Goal: Task Accomplishment & Management: Use online tool/utility

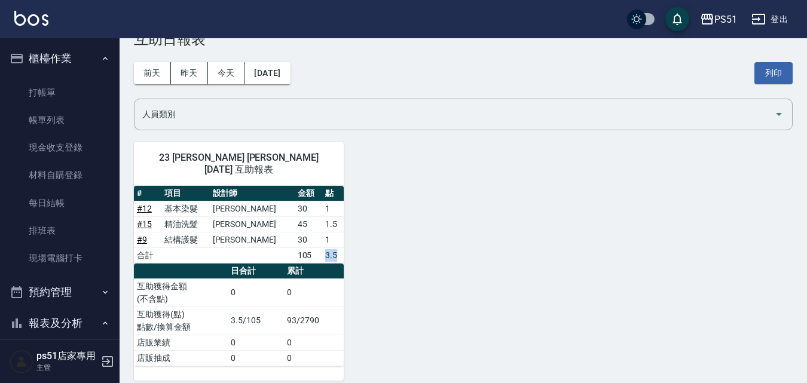
scroll to position [279, 0]
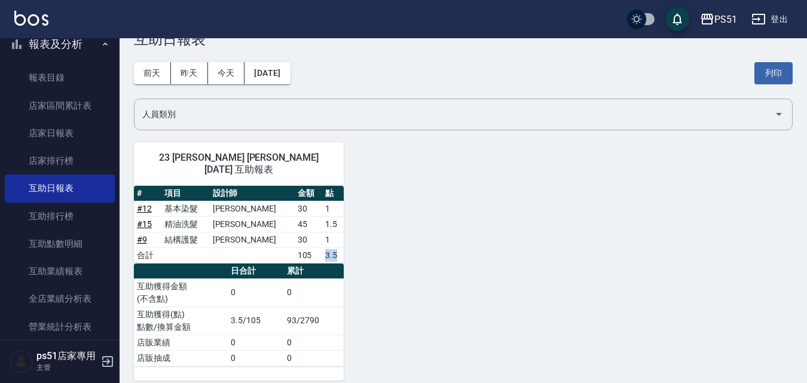
click at [436, 177] on div "23 [PERSON_NAME] [PERSON_NAME] [DATE] 互助報表 # 項目 設計師 金額 點 # 12 基本染髮 [PERSON_NAME…" at bounding box center [456, 254] width 673 height 253
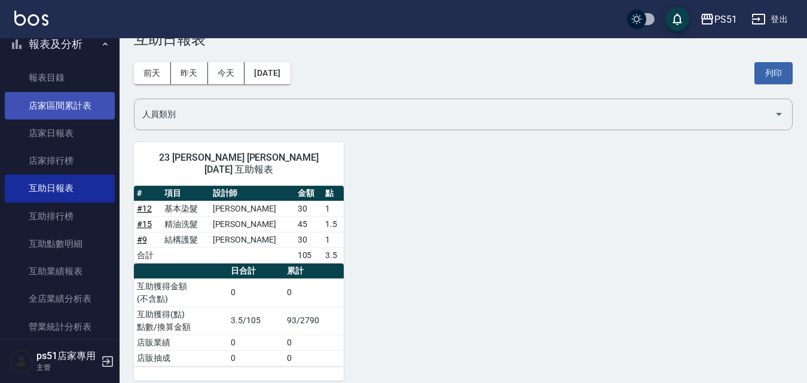
scroll to position [0, 0]
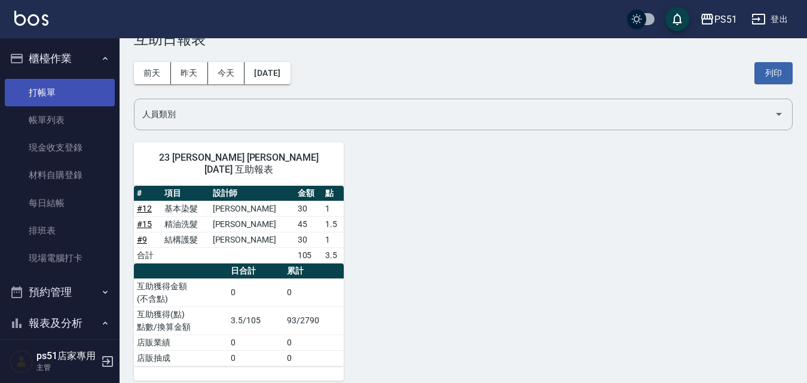
click at [84, 90] on link "打帳單" at bounding box center [60, 92] width 110 height 27
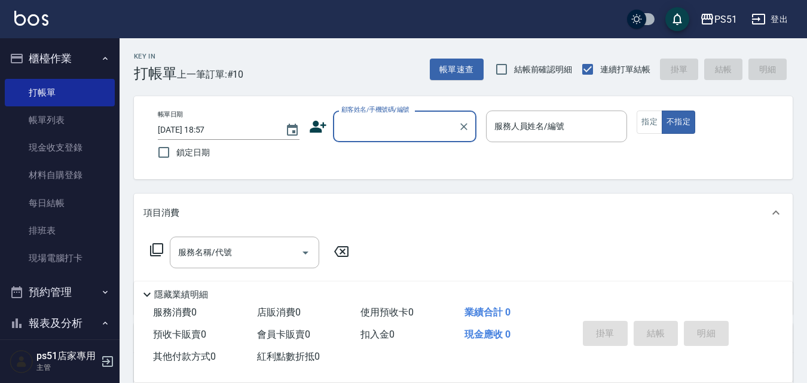
click at [384, 138] on div "顧客姓名/手機號碼/編號" at bounding box center [404, 127] width 143 height 32
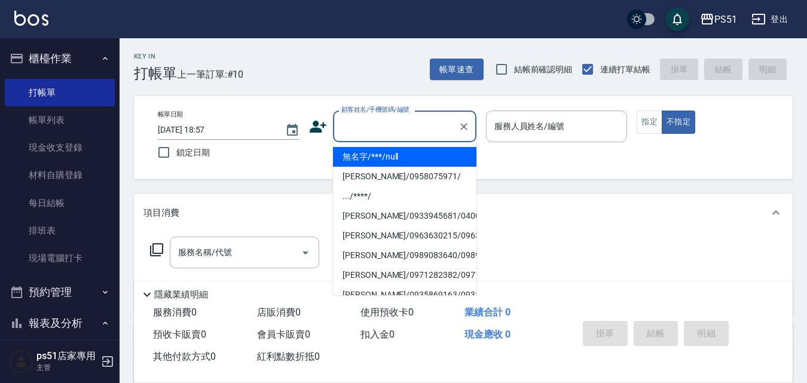
click at [387, 155] on li "無名字/***/null" at bounding box center [404, 157] width 143 height 20
type input "無名字/***/null"
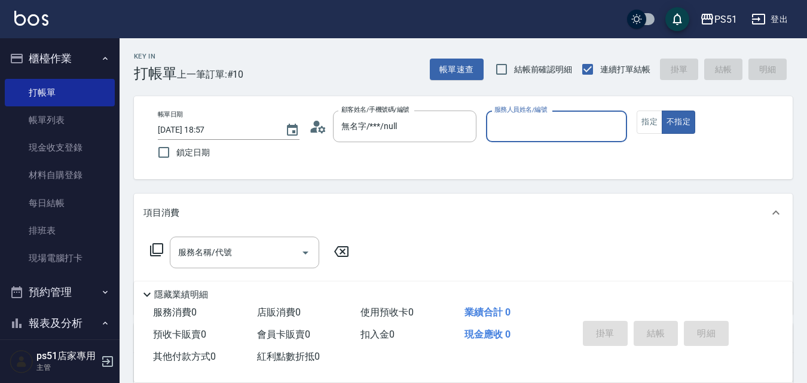
click at [536, 124] on input "服務人員姓名/編號" at bounding box center [556, 126] width 131 height 21
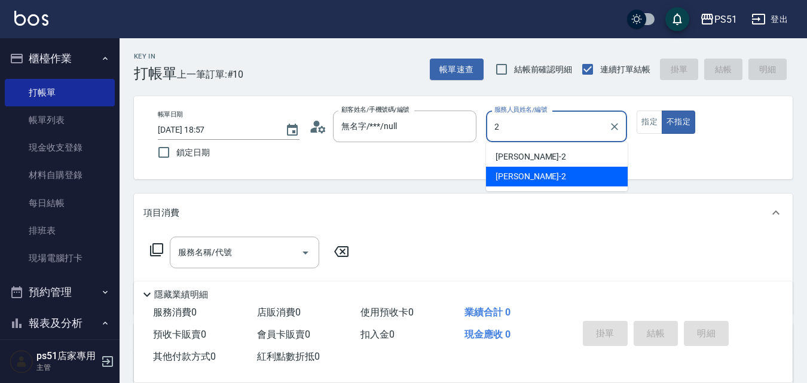
click at [523, 179] on div "[PERSON_NAME] -2" at bounding box center [557, 177] width 142 height 20
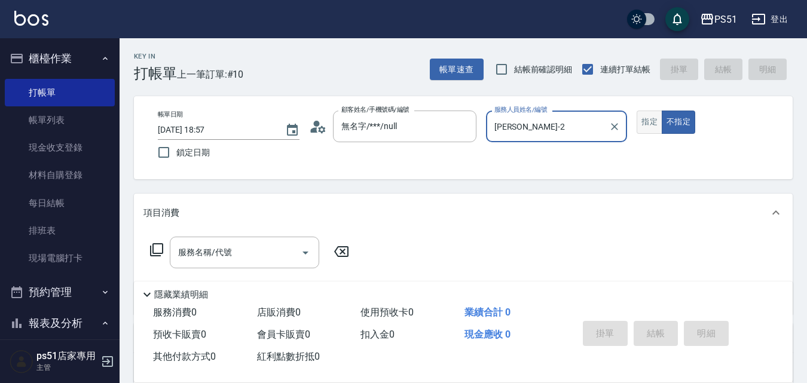
type input "[PERSON_NAME]-2"
click at [651, 117] on button "指定" at bounding box center [650, 122] width 26 height 23
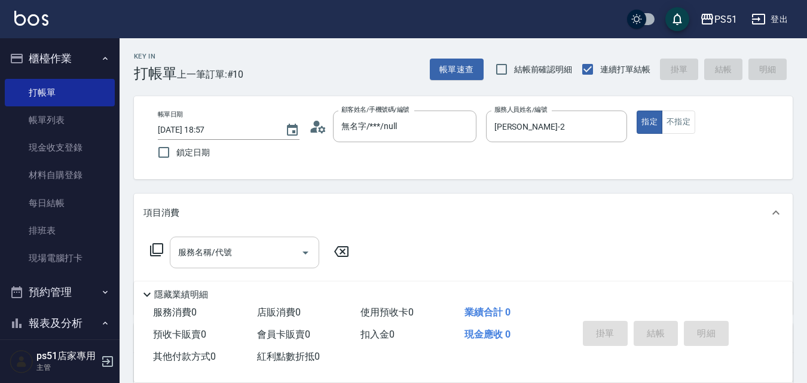
click at [286, 258] on input "服務名稱/代號" at bounding box center [235, 252] width 121 height 21
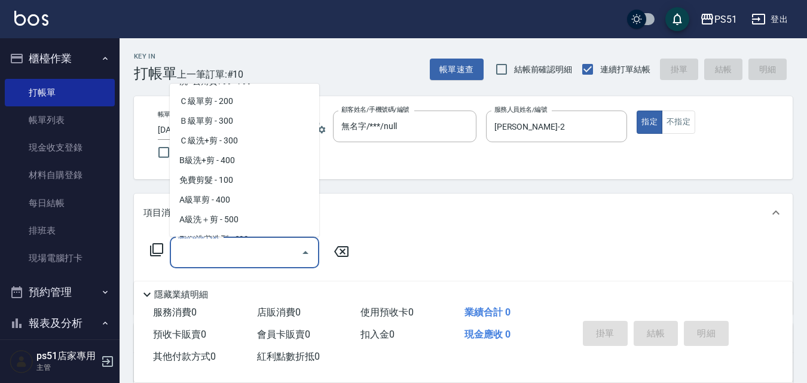
scroll to position [418, 0]
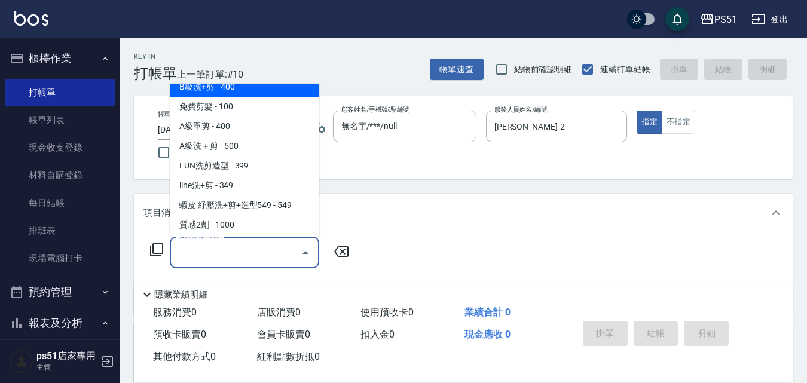
click at [249, 90] on span "B級洗+剪 - 400" at bounding box center [244, 87] width 149 height 20
type input "B級洗+剪(204)"
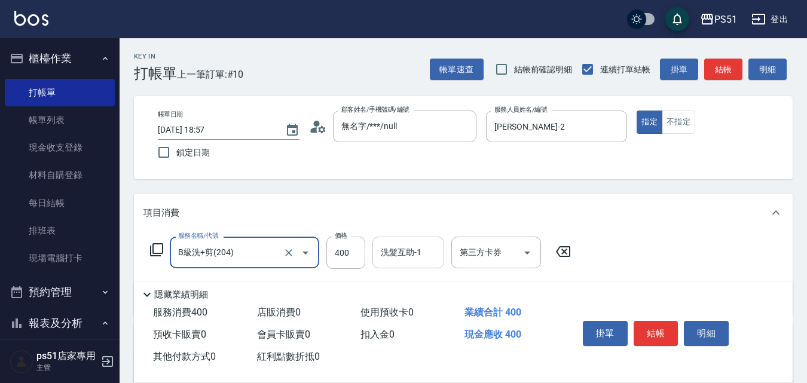
click at [393, 249] on div "洗髮互助-1 洗髮互助-1" at bounding box center [408, 253] width 72 height 32
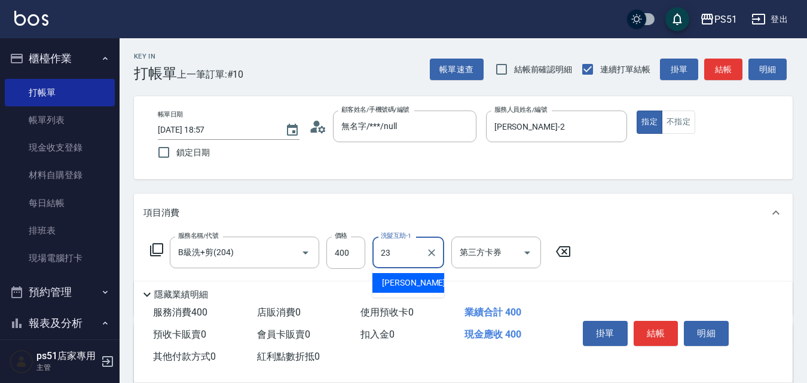
click at [409, 280] on span "[PERSON_NAME] -23" at bounding box center [419, 283] width 75 height 13
type input "[PERSON_NAME]-23"
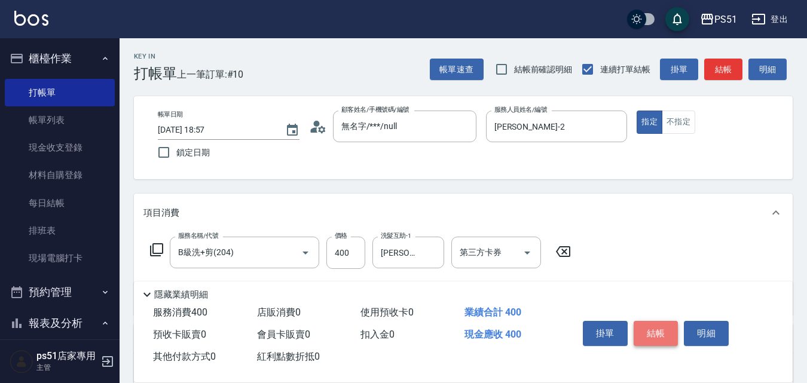
click at [638, 325] on button "結帳" at bounding box center [656, 333] width 45 height 25
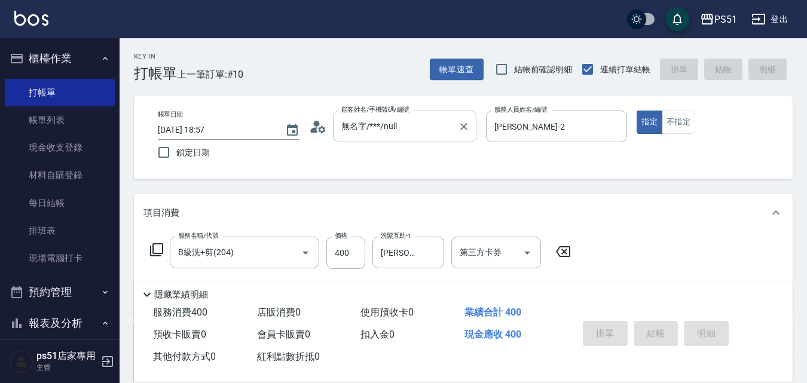
click at [365, 119] on input "無名字/***/null" at bounding box center [395, 126] width 115 height 21
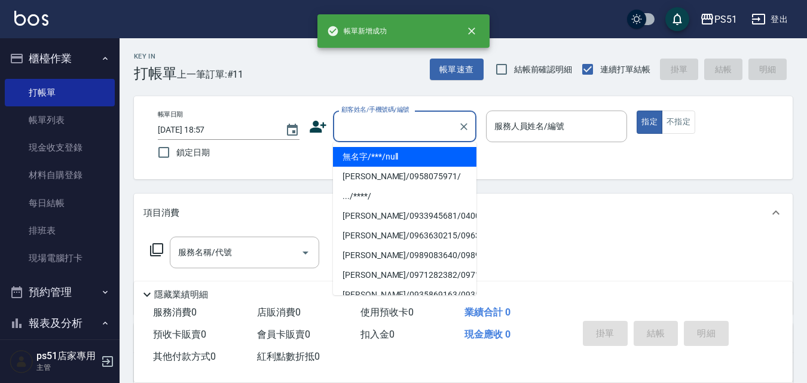
click at [380, 163] on li "無名字/***/null" at bounding box center [404, 157] width 143 height 20
type input "無名字/***/null"
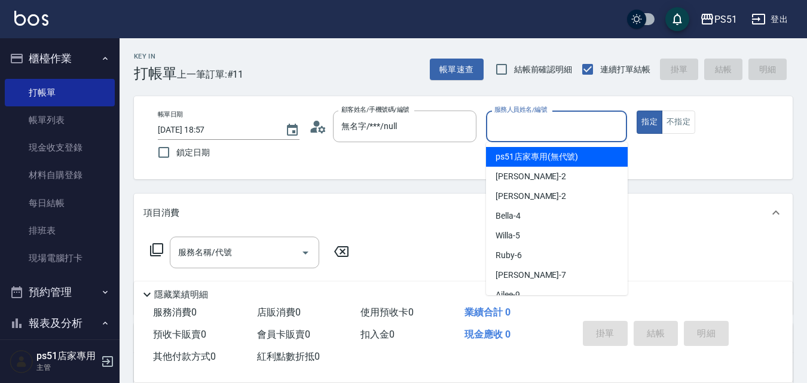
click at [525, 125] on input "服務人員姓名/編號" at bounding box center [556, 126] width 131 height 21
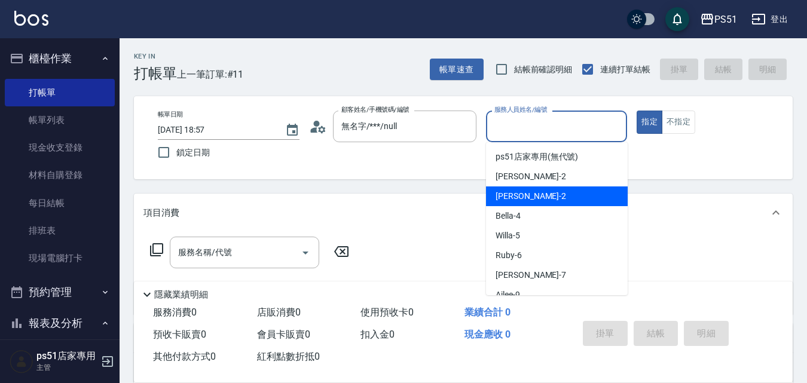
click at [536, 192] on div "[PERSON_NAME] -2" at bounding box center [557, 196] width 142 height 20
type input "[PERSON_NAME]-2"
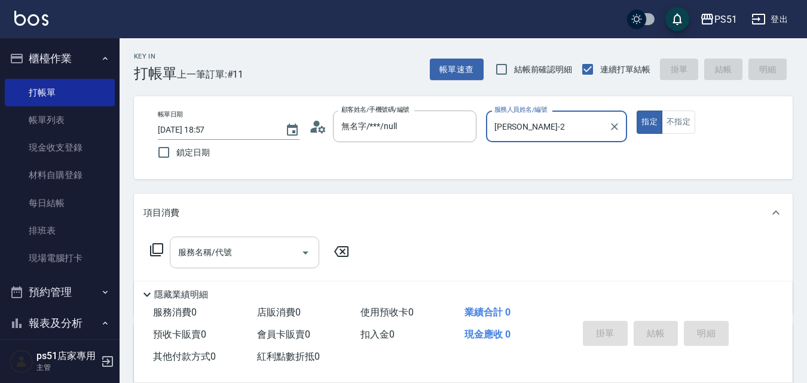
click at [217, 247] on div "服務名稱/代號 服務名稱/代號" at bounding box center [244, 253] width 149 height 32
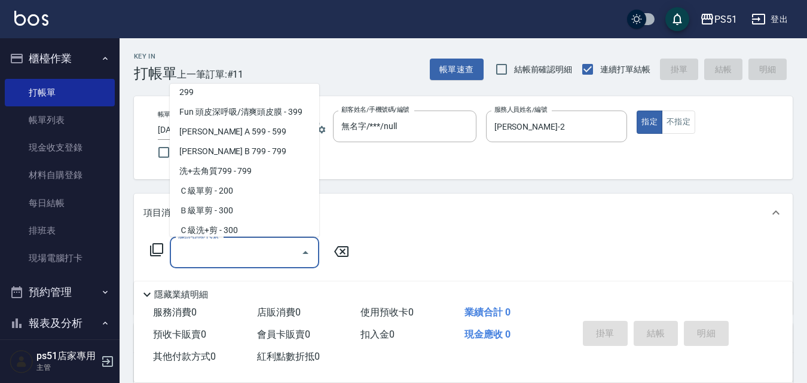
scroll to position [279, 0]
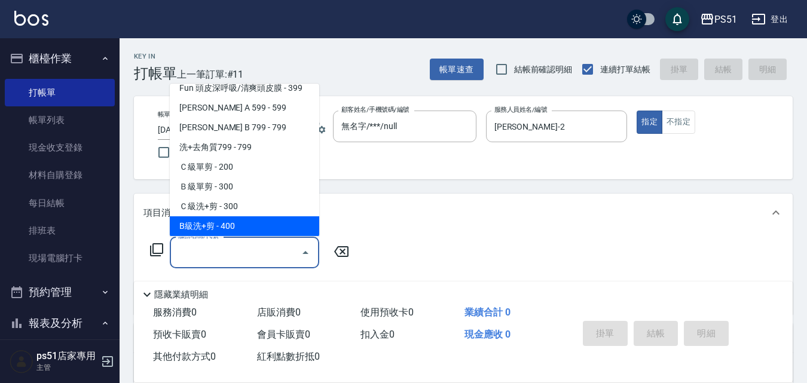
click at [246, 224] on span "B級洗+剪 - 400" at bounding box center [244, 226] width 149 height 20
type input "B級洗+剪(204)"
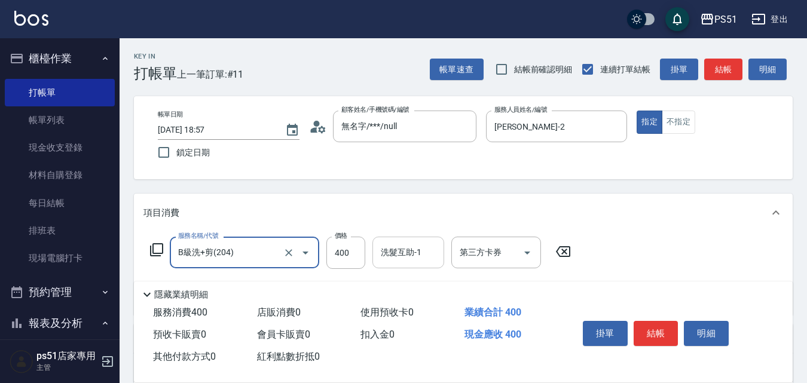
click at [412, 249] on div "洗髮互助-1 洗髮互助-1" at bounding box center [408, 253] width 72 height 32
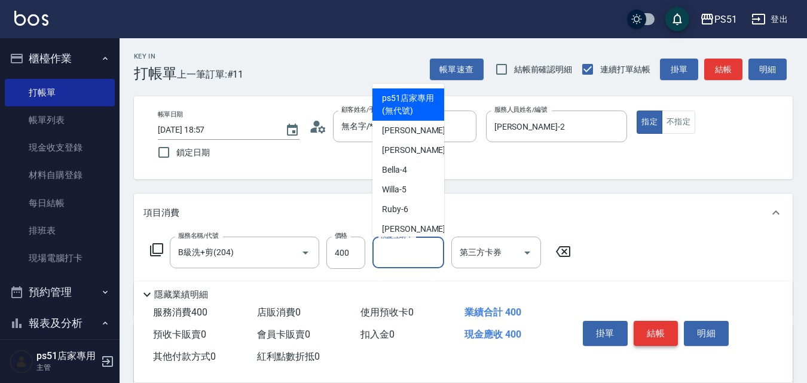
click at [655, 326] on button "結帳" at bounding box center [656, 333] width 45 height 25
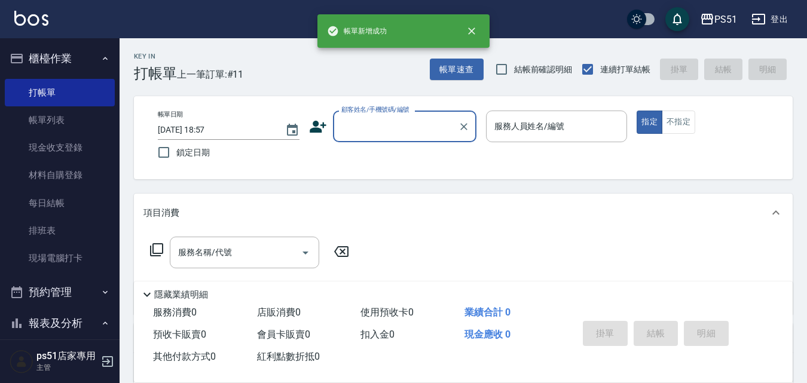
click at [383, 133] on input "顧客姓名/手機號碼/編號" at bounding box center [395, 126] width 115 height 21
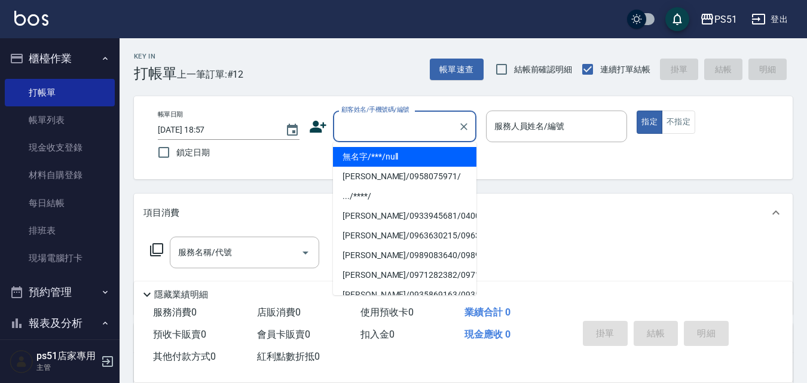
click at [396, 154] on li "無名字/***/null" at bounding box center [404, 157] width 143 height 20
type input "無名字/***/null"
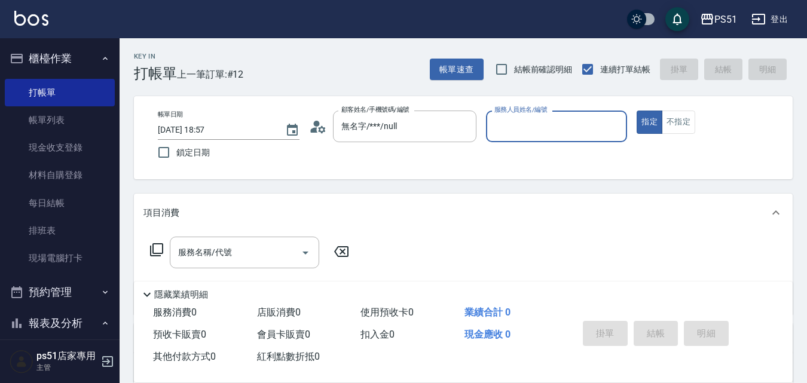
click at [539, 119] on input "服務人員姓名/編號" at bounding box center [556, 126] width 131 height 21
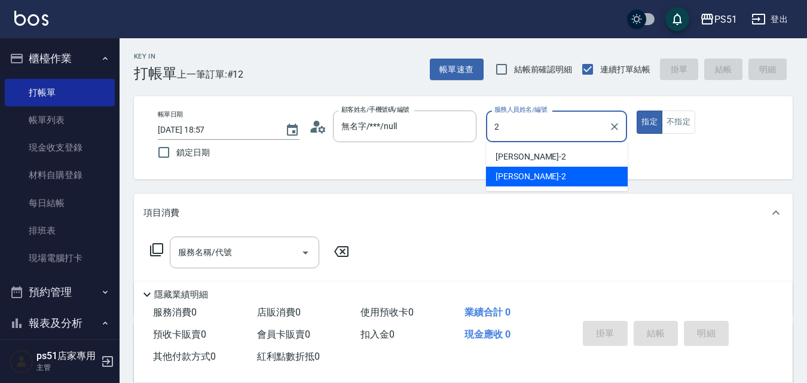
click at [530, 169] on div "[PERSON_NAME] -2" at bounding box center [557, 177] width 142 height 20
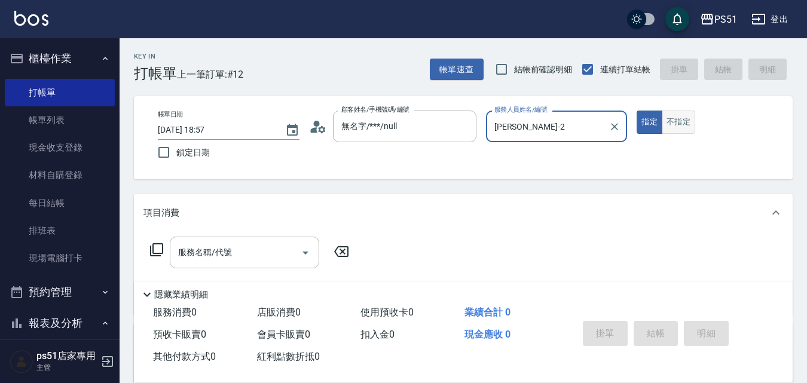
type input "[PERSON_NAME]-2"
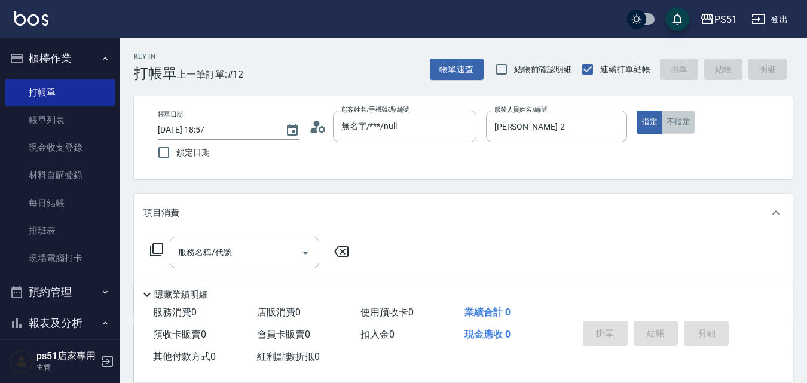
click at [671, 124] on button "不指定" at bounding box center [678, 122] width 33 height 23
click at [256, 243] on input "服務名稱/代號" at bounding box center [235, 252] width 121 height 21
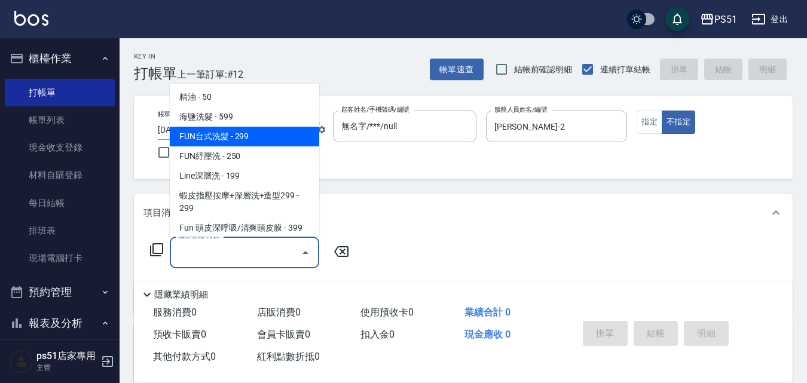
scroll to position [0, 0]
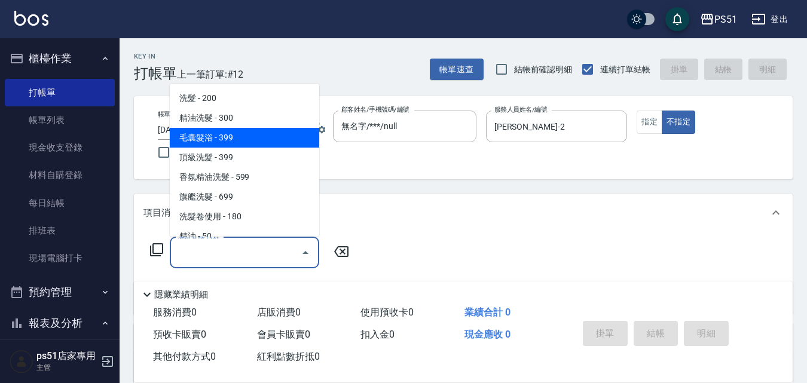
click at [261, 134] on span "毛囊髮浴 - 399" at bounding box center [244, 138] width 149 height 20
type input "毛囊髮浴(103)"
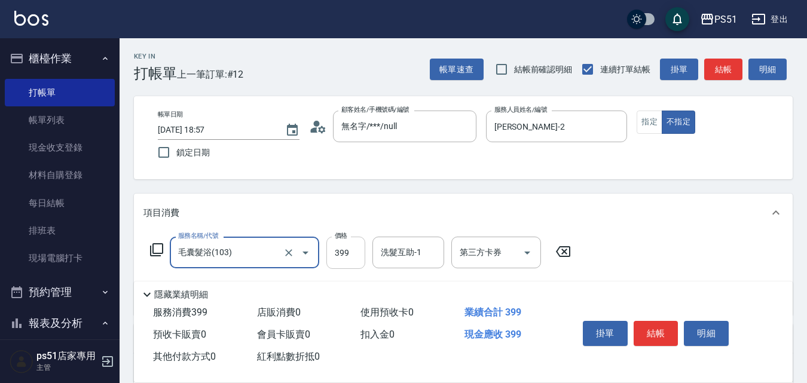
click at [348, 259] on input "399" at bounding box center [345, 253] width 39 height 32
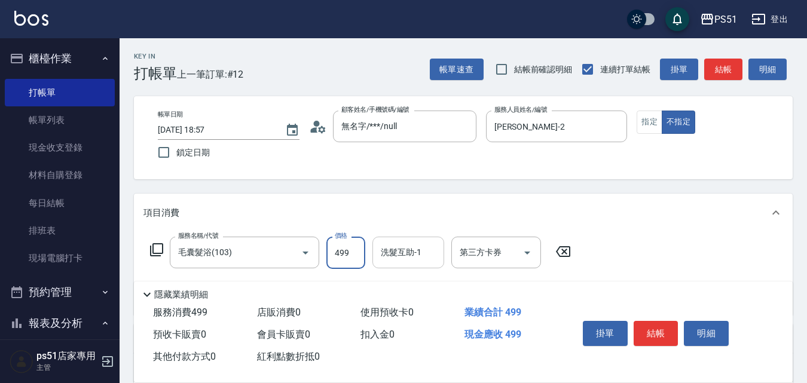
type input "499"
click at [409, 248] on div "洗髮互助-1 洗髮互助-1" at bounding box center [408, 253] width 72 height 32
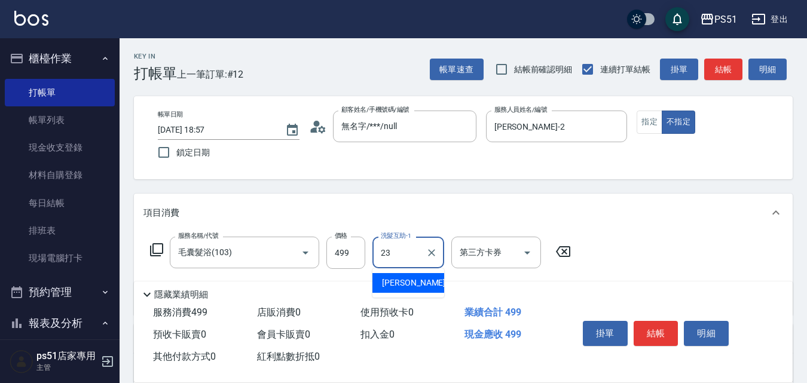
click at [414, 271] on ul "[PERSON_NAME] -23" at bounding box center [408, 282] width 72 height 29
click at [415, 277] on div "[PERSON_NAME] -23" at bounding box center [408, 283] width 72 height 20
type input "[PERSON_NAME]-23"
click at [656, 334] on button "結帳" at bounding box center [656, 333] width 45 height 25
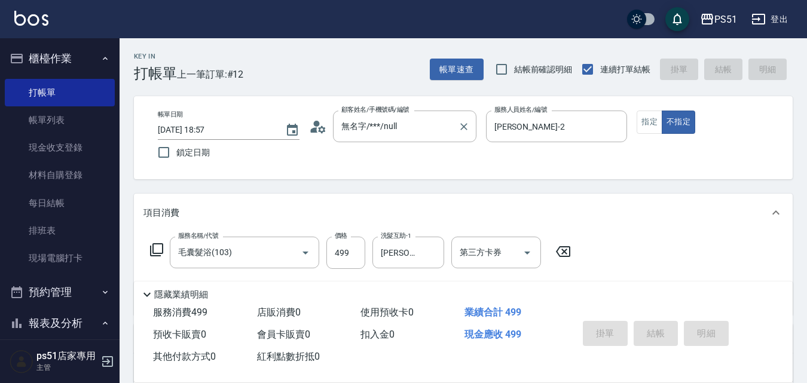
type input "[DATE] 18:58"
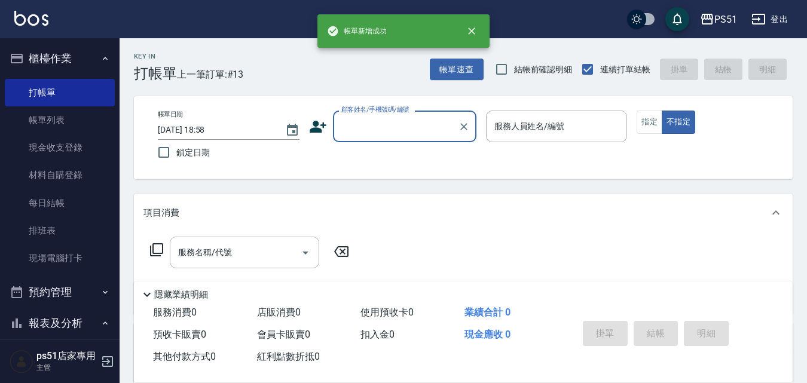
click at [383, 135] on input "顧客姓名/手機號碼/編號" at bounding box center [395, 126] width 115 height 21
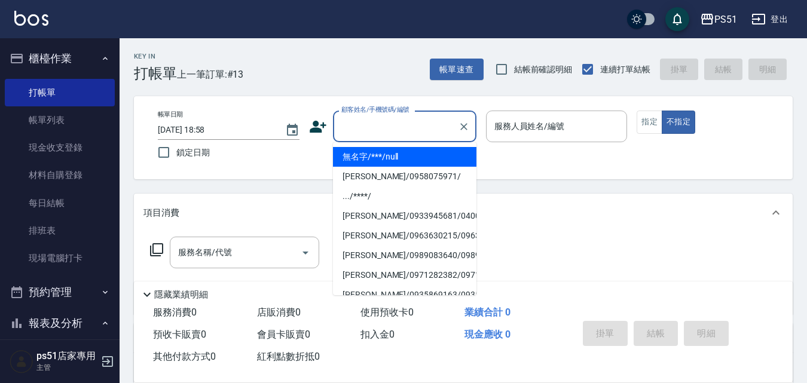
click at [400, 148] on li "無名字/***/null" at bounding box center [404, 157] width 143 height 20
type input "無名字/***/null"
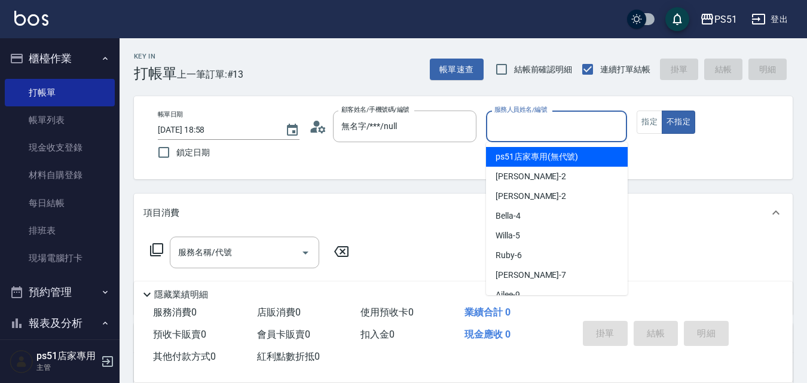
click at [507, 126] on input "服務人員姓名/編號" at bounding box center [556, 126] width 131 height 21
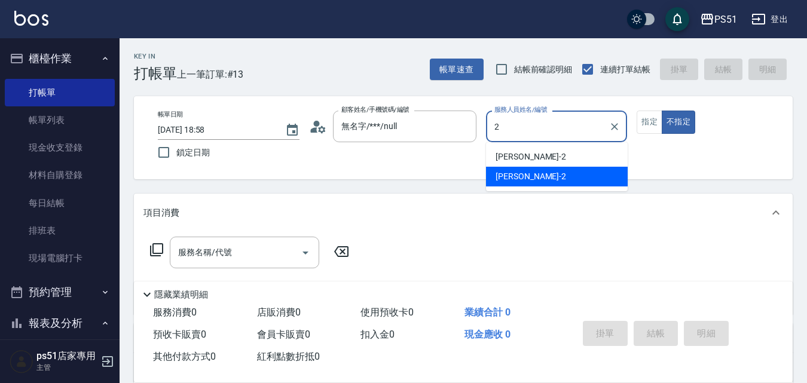
click at [519, 172] on span "[PERSON_NAME] -2" at bounding box center [530, 176] width 71 height 13
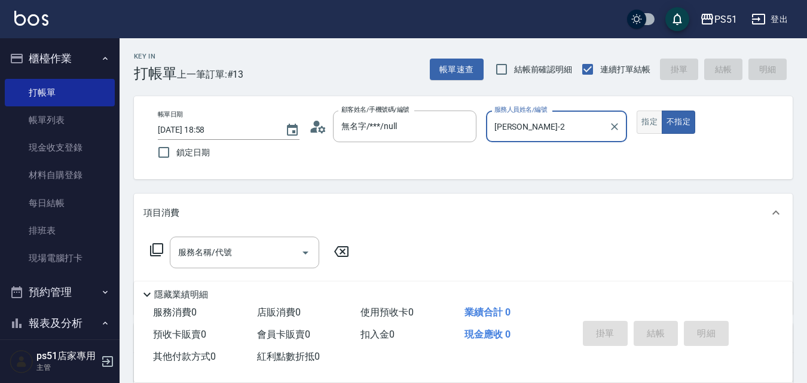
type input "[PERSON_NAME]-2"
click at [650, 130] on button "指定" at bounding box center [650, 122] width 26 height 23
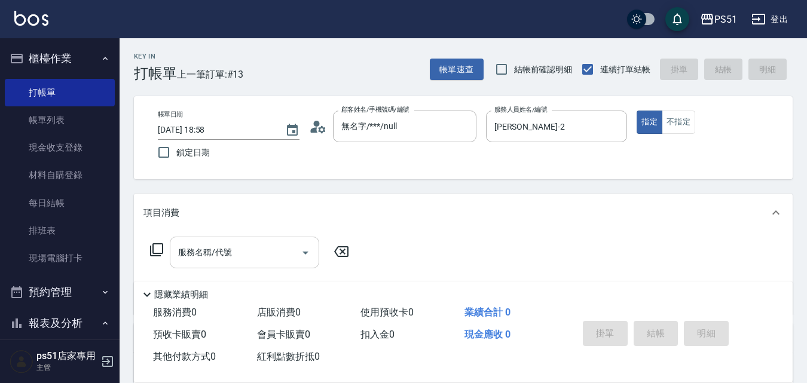
click at [274, 261] on input "服務名稱/代號" at bounding box center [235, 252] width 121 height 21
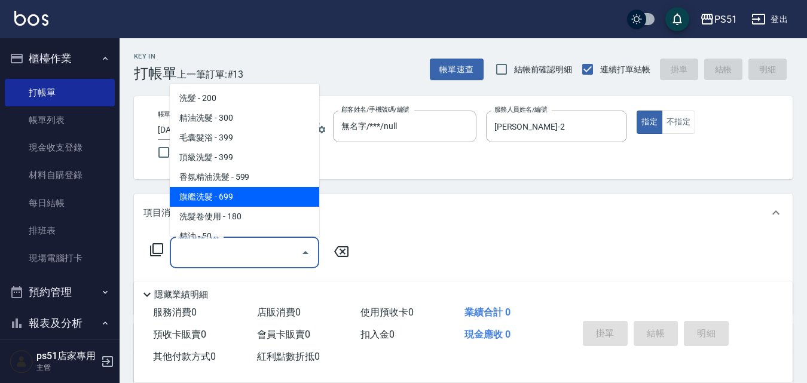
scroll to position [418, 0]
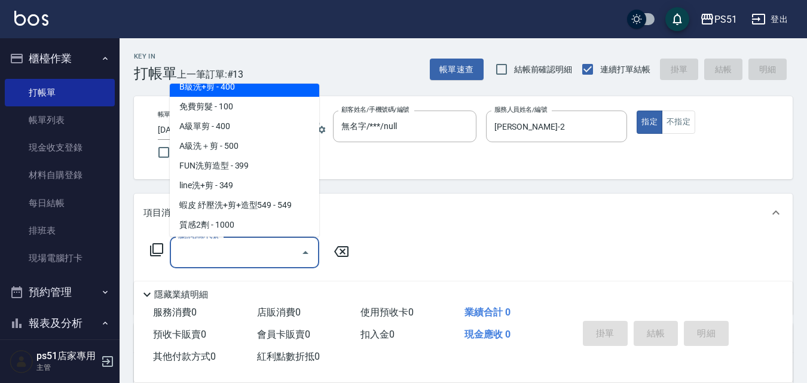
click at [250, 93] on span "B級洗+剪 - 400" at bounding box center [244, 87] width 149 height 20
type input "B級洗+剪(204)"
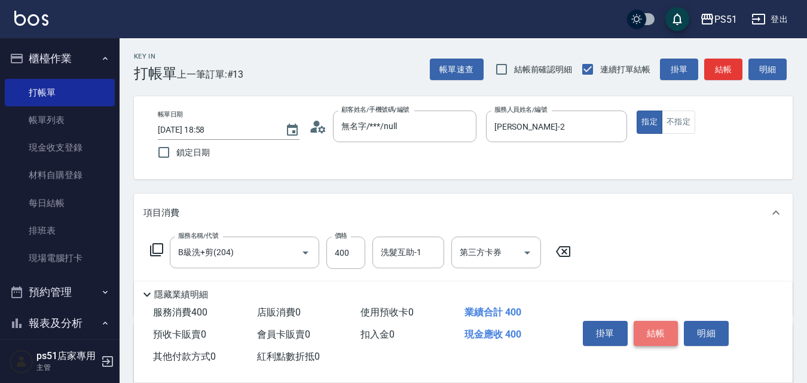
click at [652, 329] on button "結帳" at bounding box center [656, 333] width 45 height 25
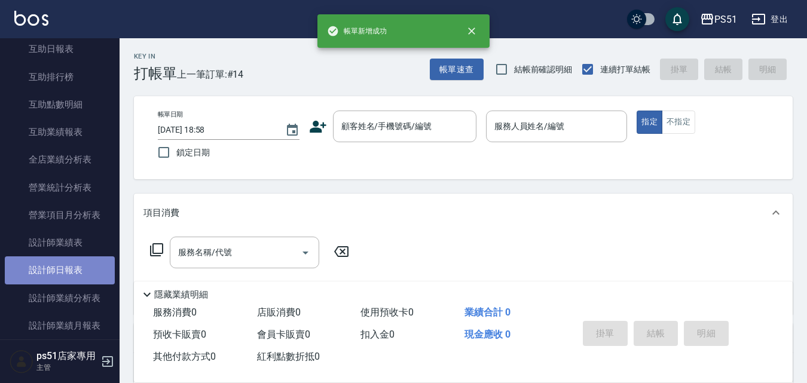
click at [79, 274] on link "設計師日報表" at bounding box center [60, 269] width 110 height 27
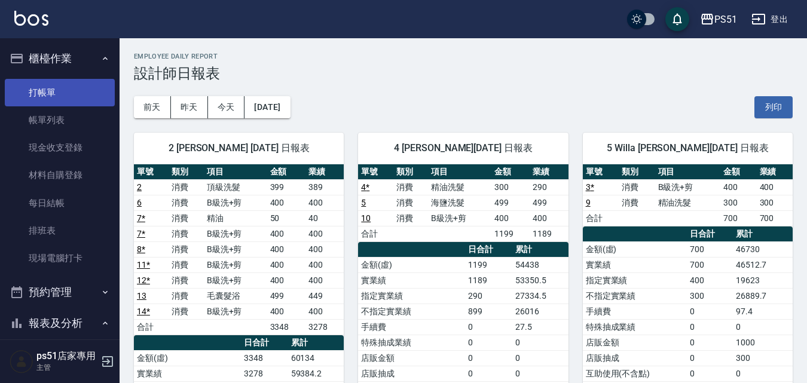
click at [47, 91] on link "打帳單" at bounding box center [60, 92] width 110 height 27
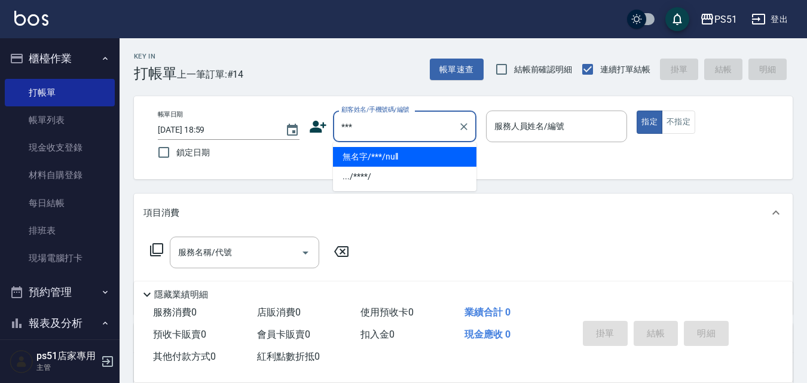
type input "無名字/***/null"
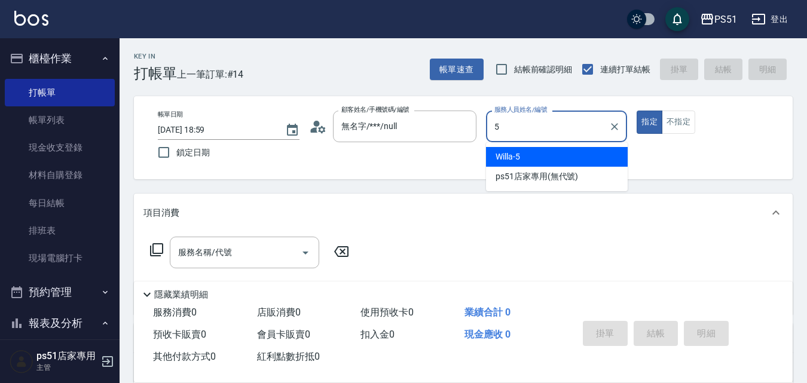
type input "Willa-5"
type button "true"
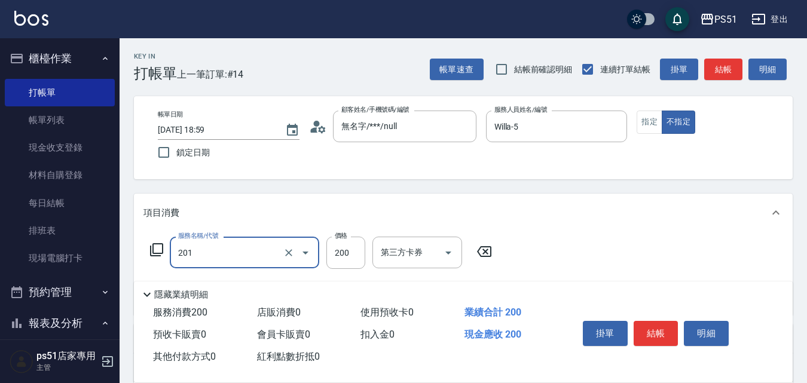
type input "Ｃ級單剪(201)"
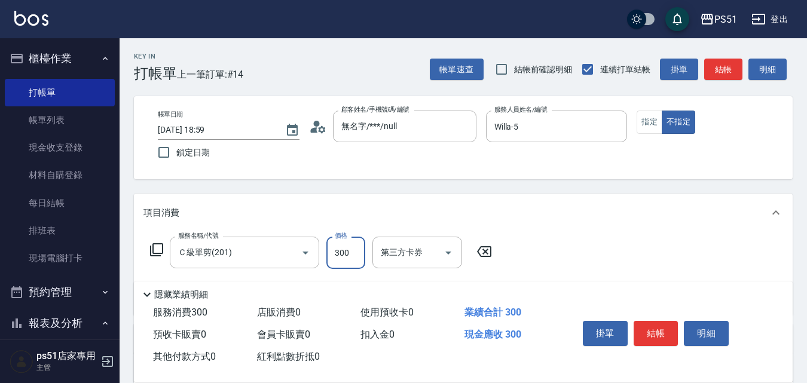
type input "300"
